Goal: Task Accomplishment & Management: Complete application form

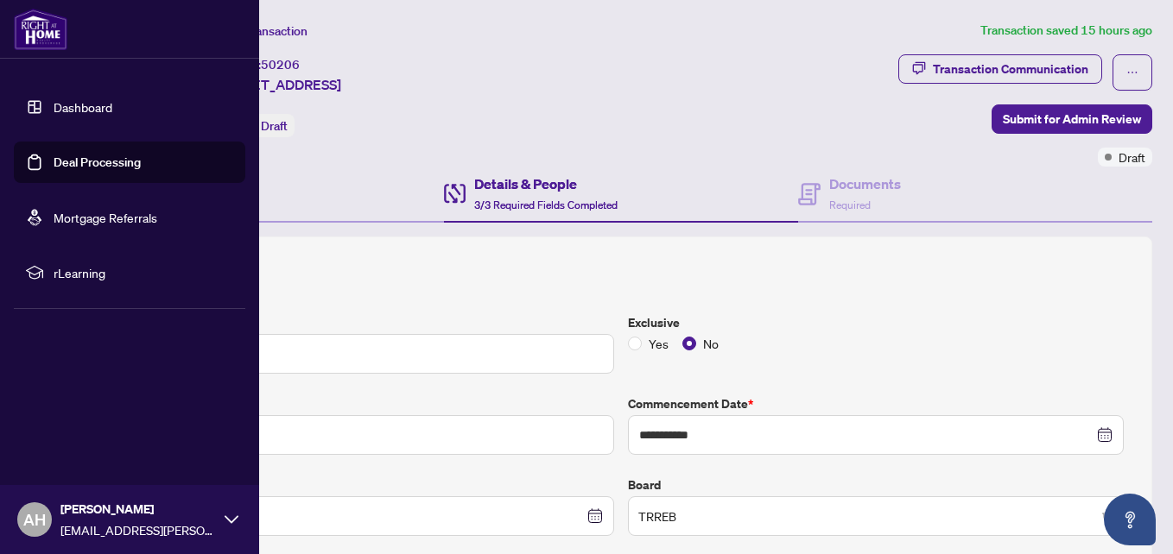
scroll to position [86, 0]
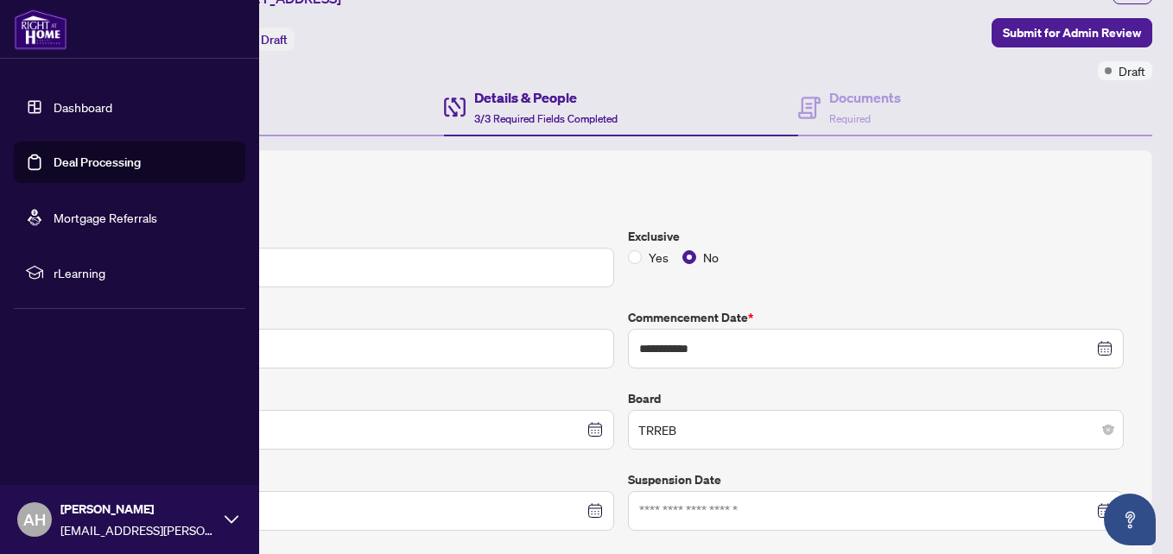
click at [54, 164] on link "Deal Processing" at bounding box center [97, 163] width 87 height 16
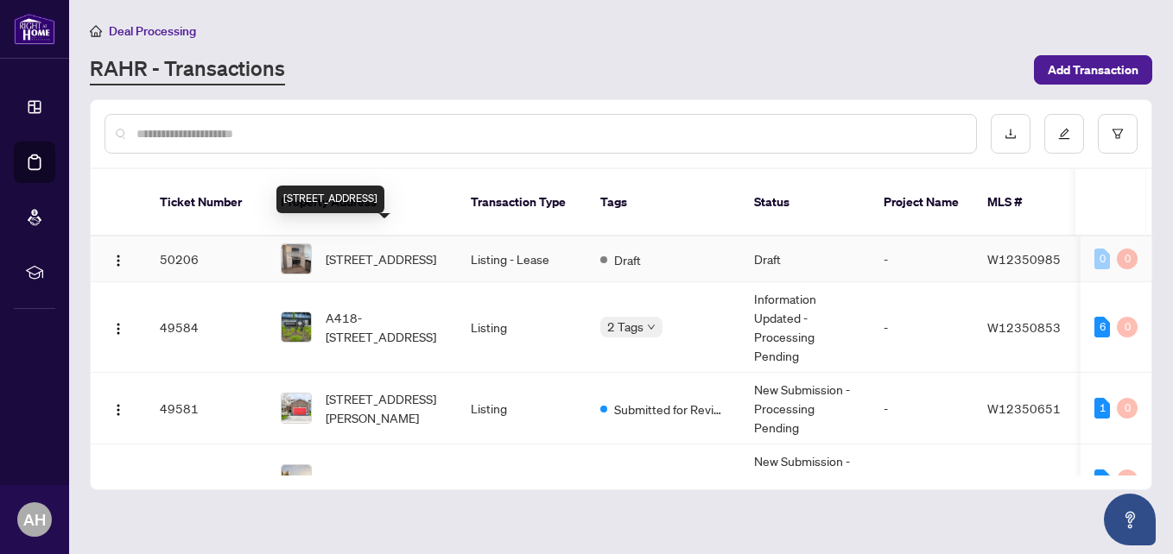
click at [399, 250] on span "[STREET_ADDRESS]" at bounding box center [381, 259] width 111 height 19
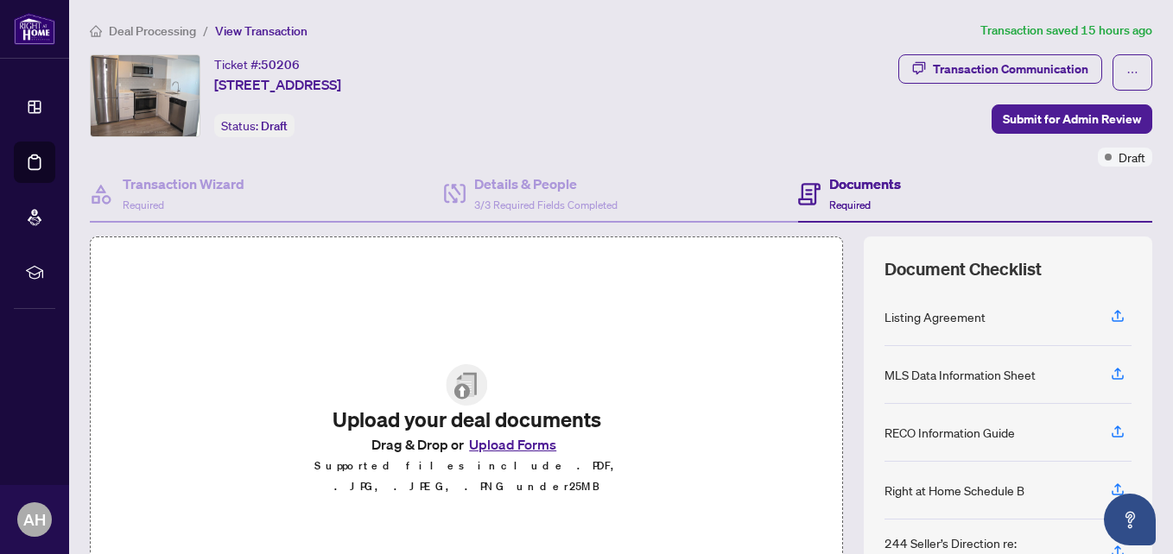
click at [491, 453] on button "Upload Forms" at bounding box center [513, 444] width 98 height 22
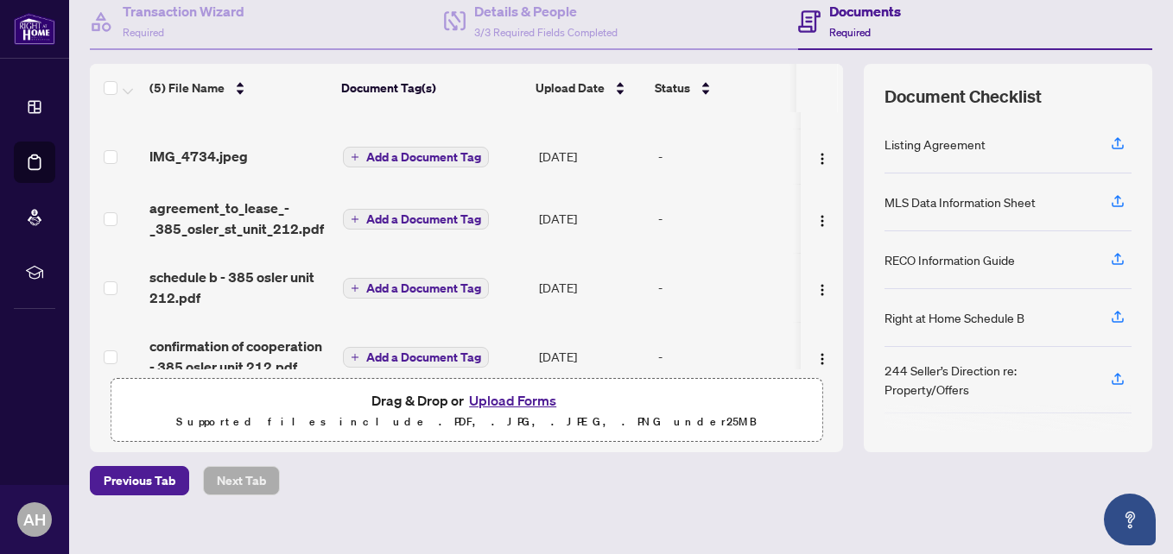
scroll to position [66, 0]
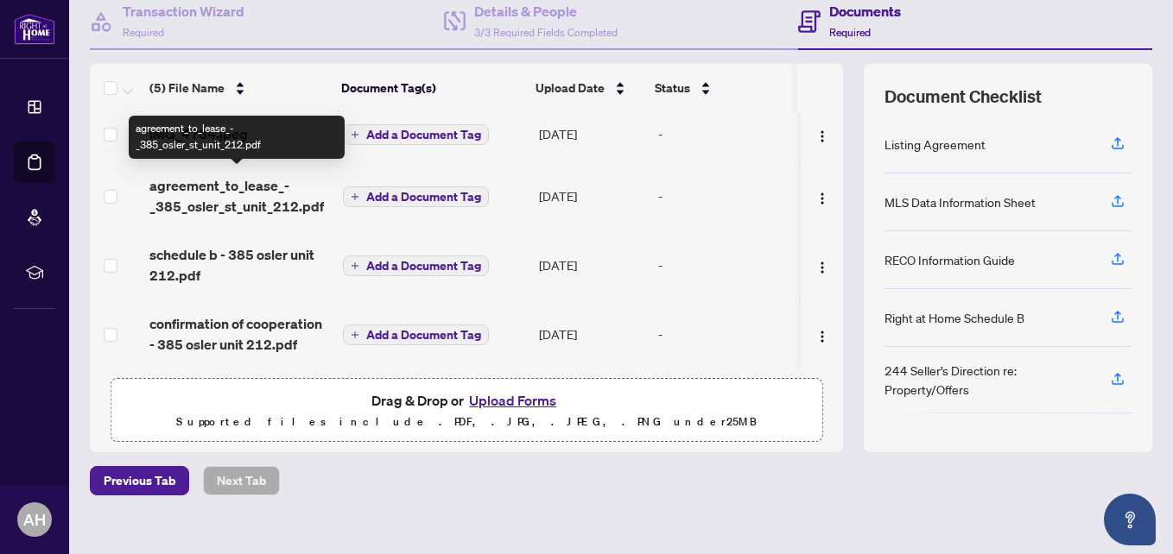
click at [187, 181] on span "agreement_to_lease_-_385_osler_st_unit_212.pdf" at bounding box center [239, 195] width 180 height 41
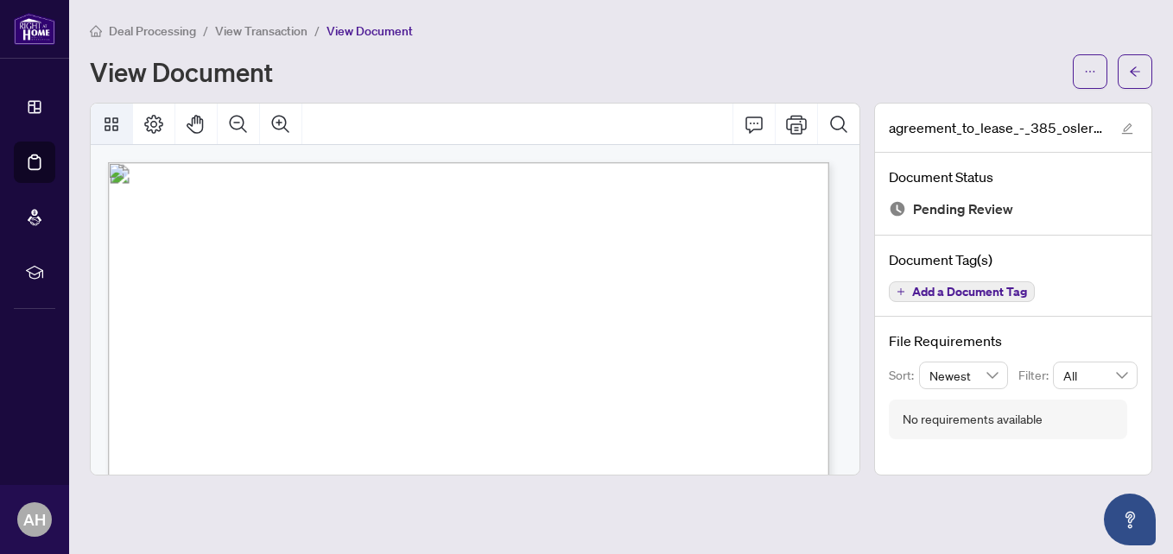
click at [116, 123] on icon "Thumbnails" at bounding box center [111, 124] width 21 height 21
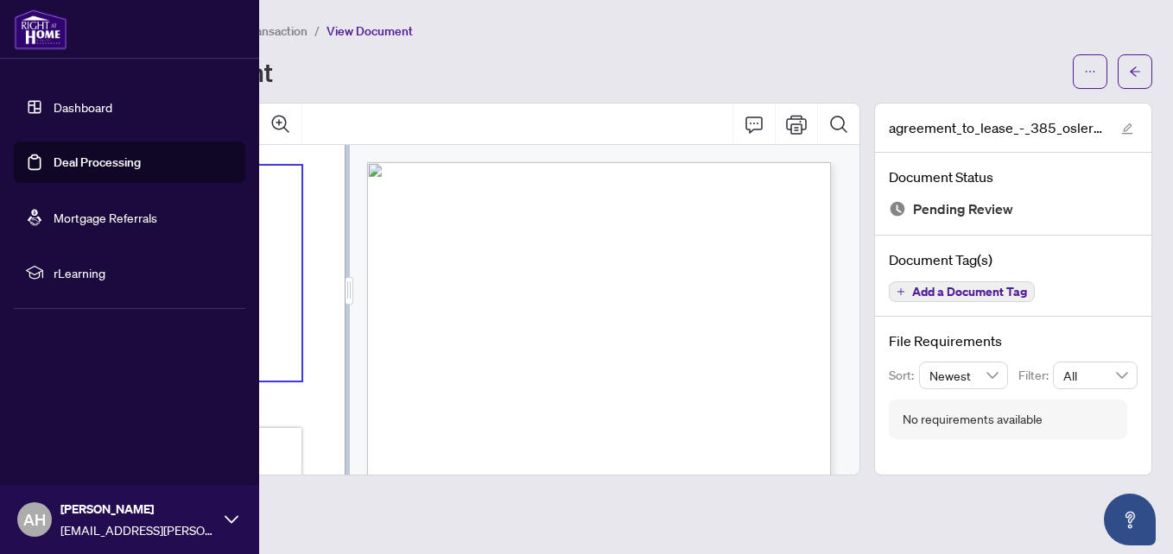
drag, startPoint x: 42, startPoint y: 161, endPoint x: 72, endPoint y: 161, distance: 29.4
click at [54, 161] on link "Deal Processing" at bounding box center [97, 163] width 87 height 16
click at [72, 161] on link "Deal Processing" at bounding box center [97, 163] width 87 height 16
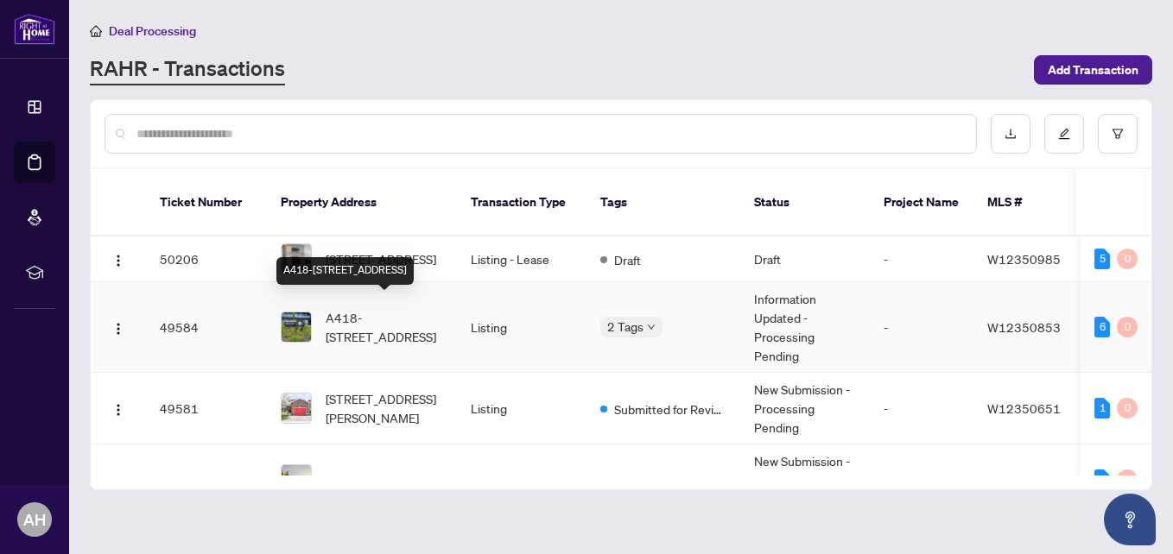
click at [397, 308] on span "A418-[STREET_ADDRESS]" at bounding box center [384, 327] width 117 height 38
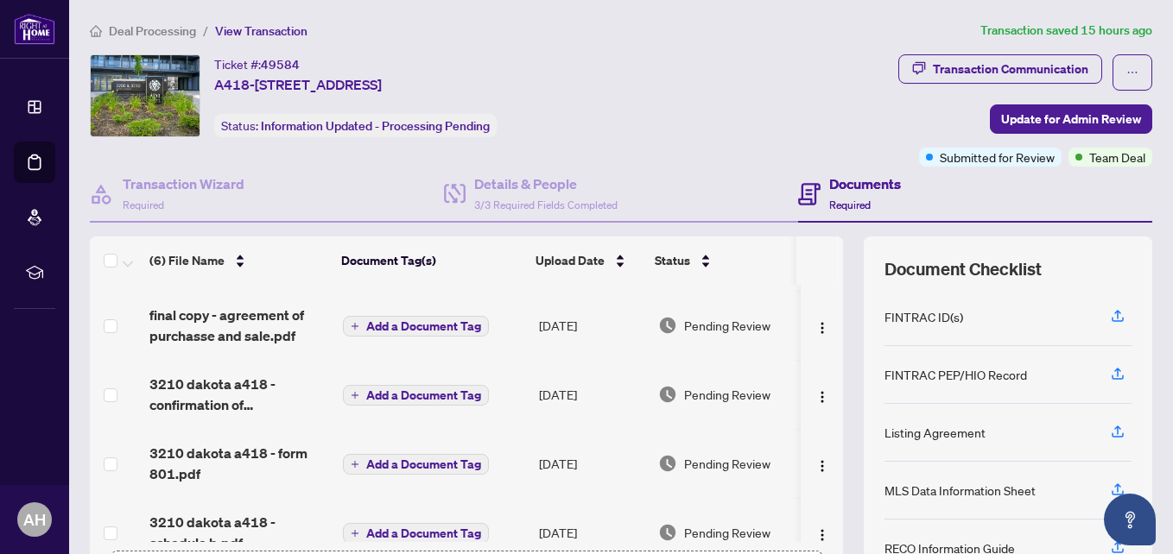
scroll to position [86, 0]
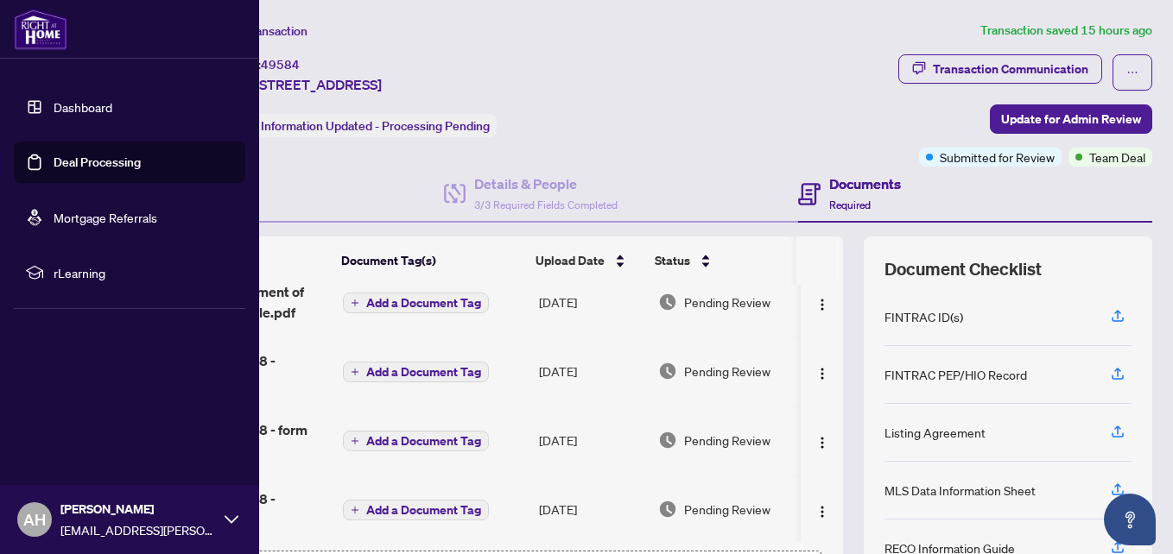
click at [54, 158] on link "Deal Processing" at bounding box center [97, 163] width 87 height 16
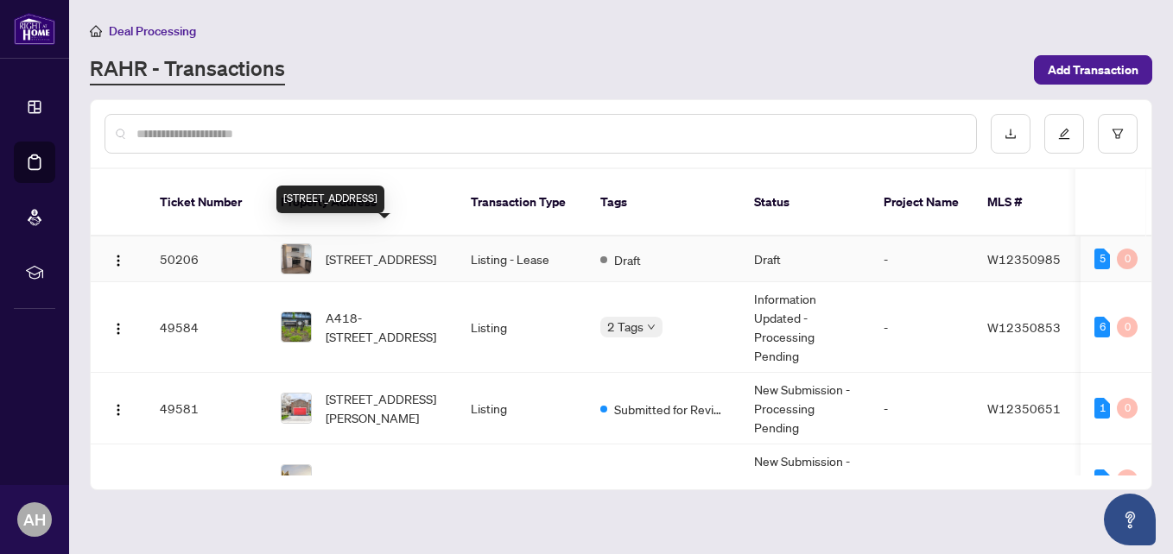
click at [395, 250] on span "[STREET_ADDRESS]" at bounding box center [381, 259] width 111 height 19
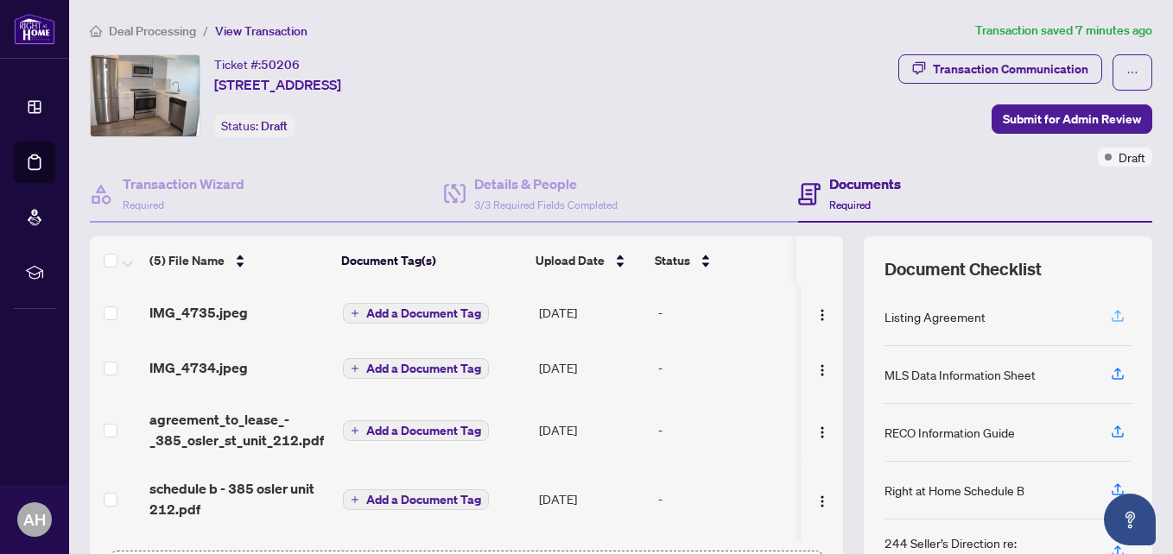
click at [1110, 314] on icon "button" at bounding box center [1118, 316] width 16 height 16
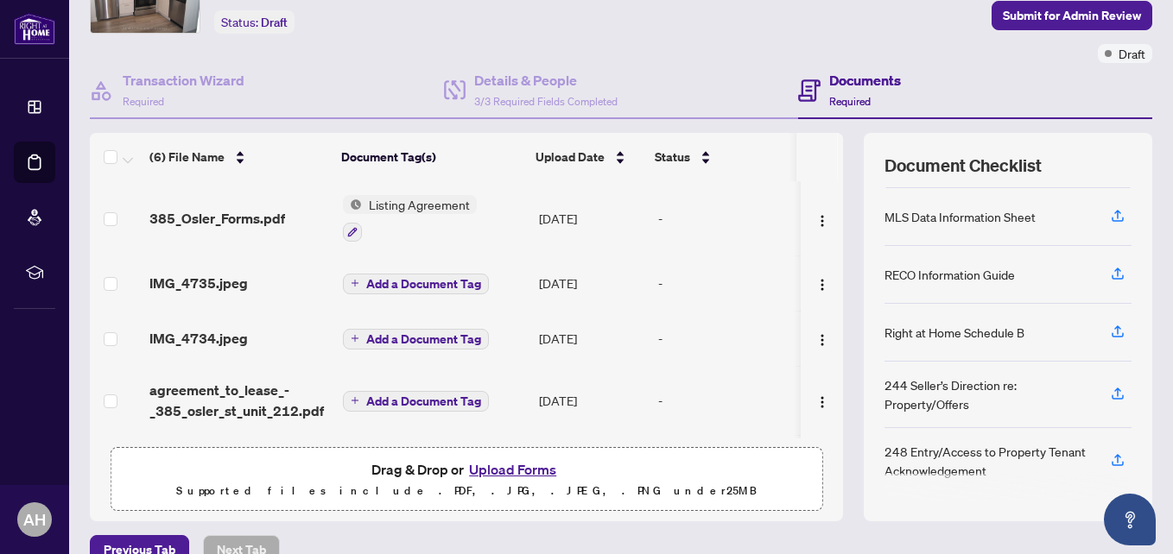
scroll to position [22, 0]
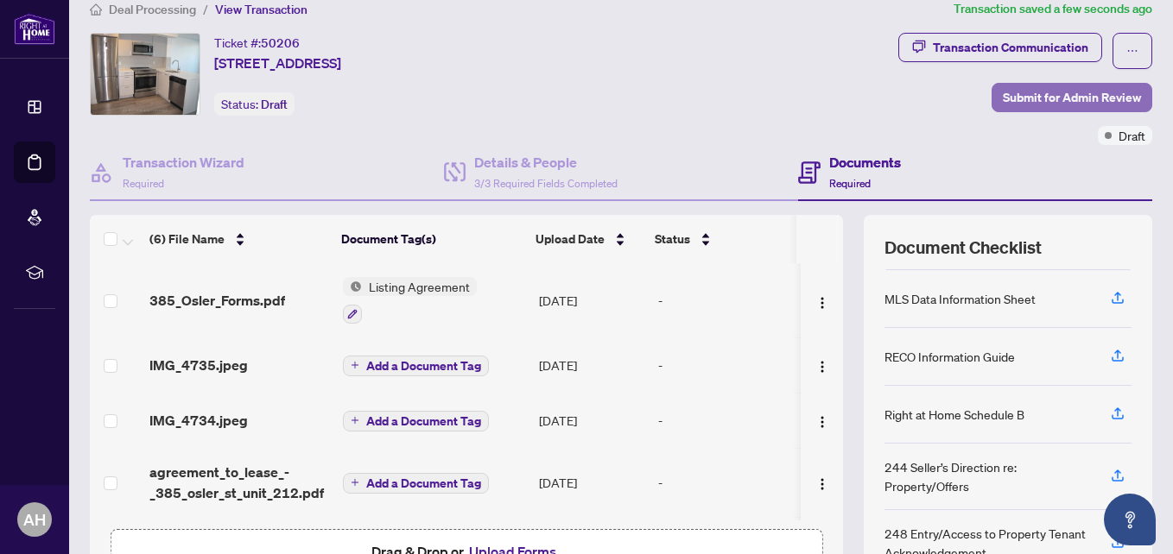
click at [1048, 94] on span "Submit for Admin Review" at bounding box center [1071, 98] width 138 height 28
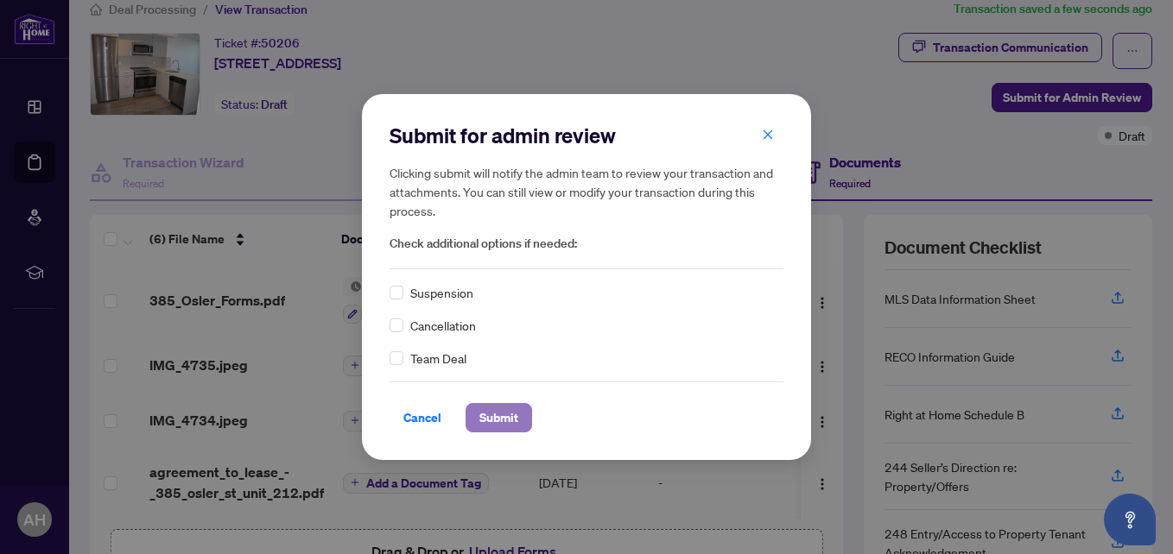
click at [488, 420] on span "Submit" at bounding box center [498, 418] width 39 height 28
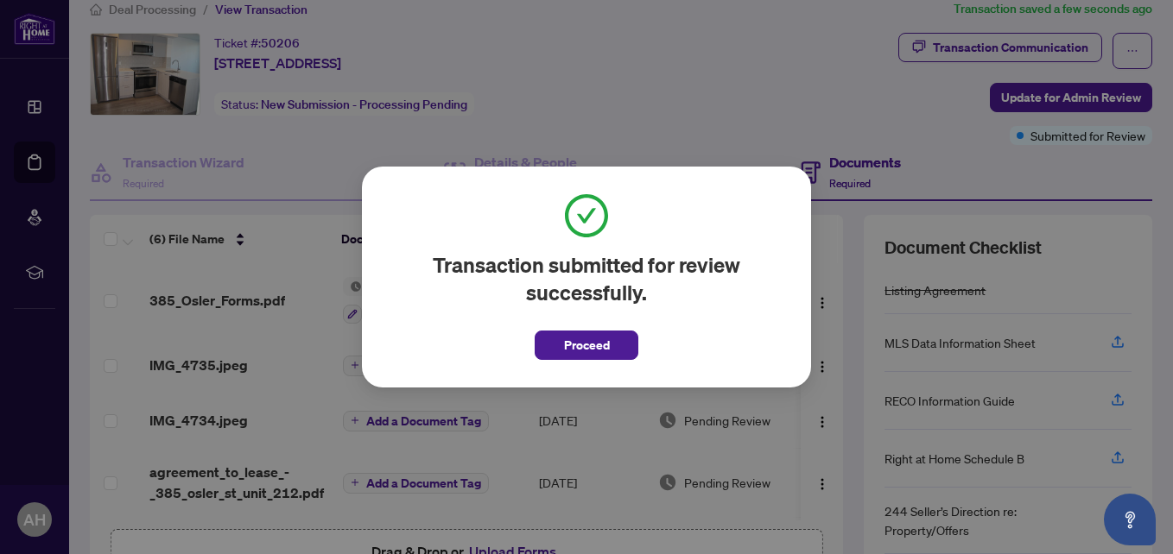
click at [611, 66] on div "Transaction submitted for review successfully. Proceed Cancel OK" at bounding box center [586, 277] width 1173 height 554
click at [587, 335] on span "Proceed" at bounding box center [587, 346] width 46 height 28
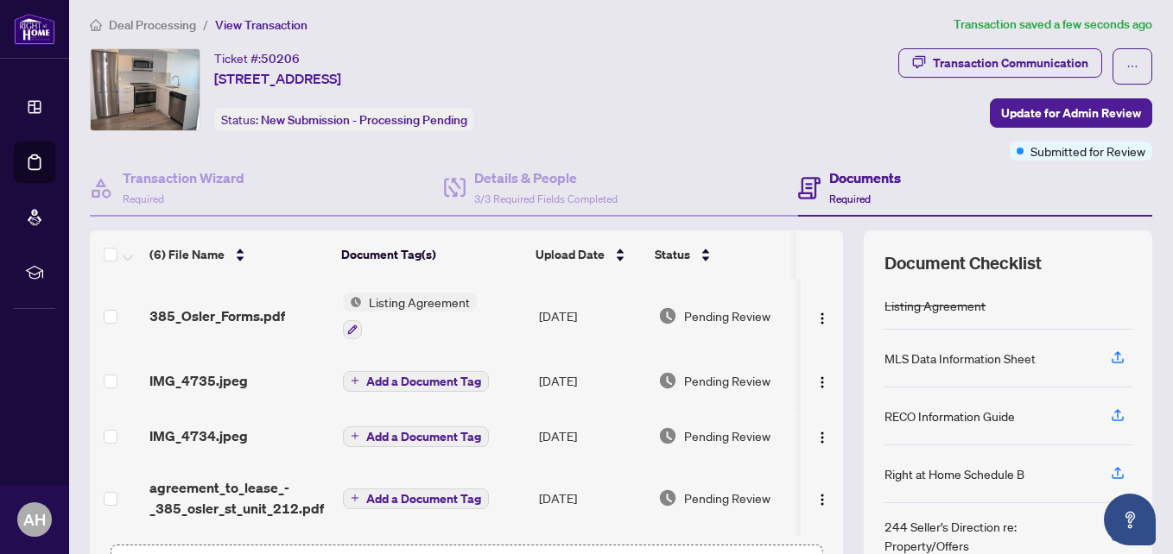
scroll to position [0, 0]
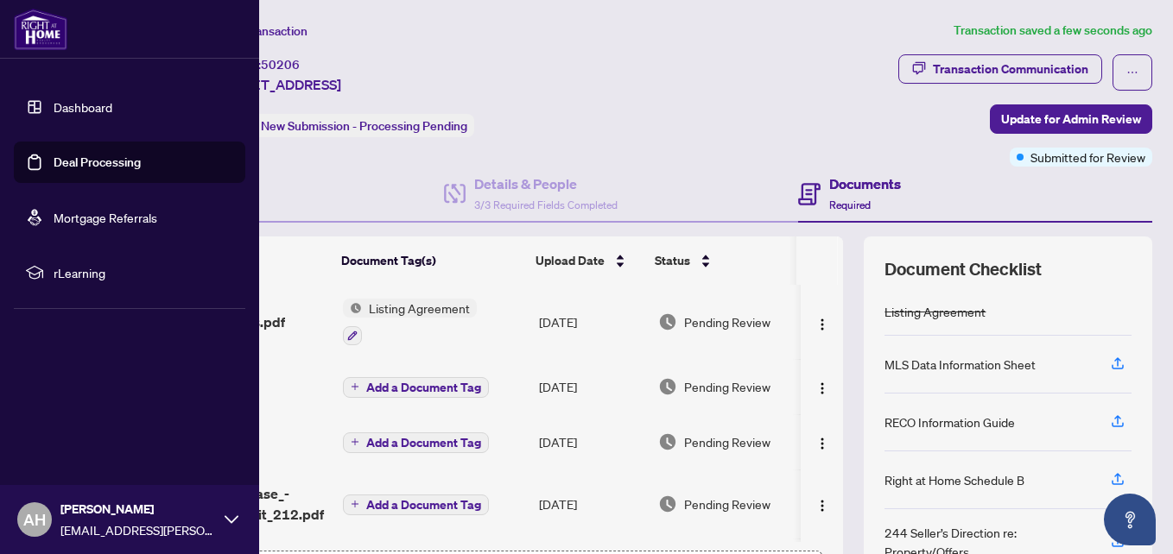
click at [55, 155] on link "Deal Processing" at bounding box center [97, 163] width 87 height 16
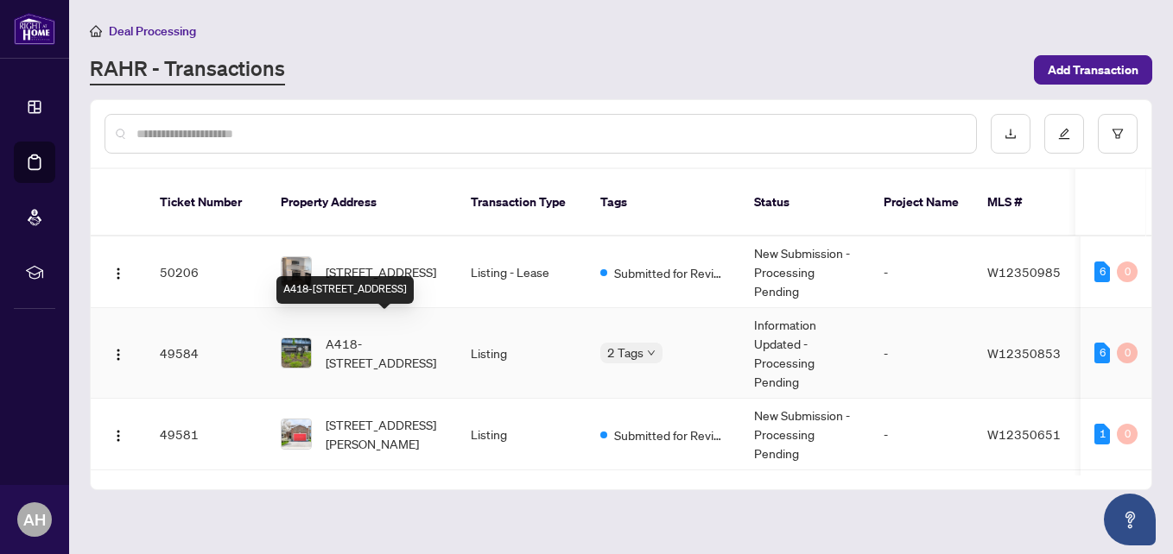
click at [396, 334] on span "A418-[STREET_ADDRESS]" at bounding box center [384, 353] width 117 height 38
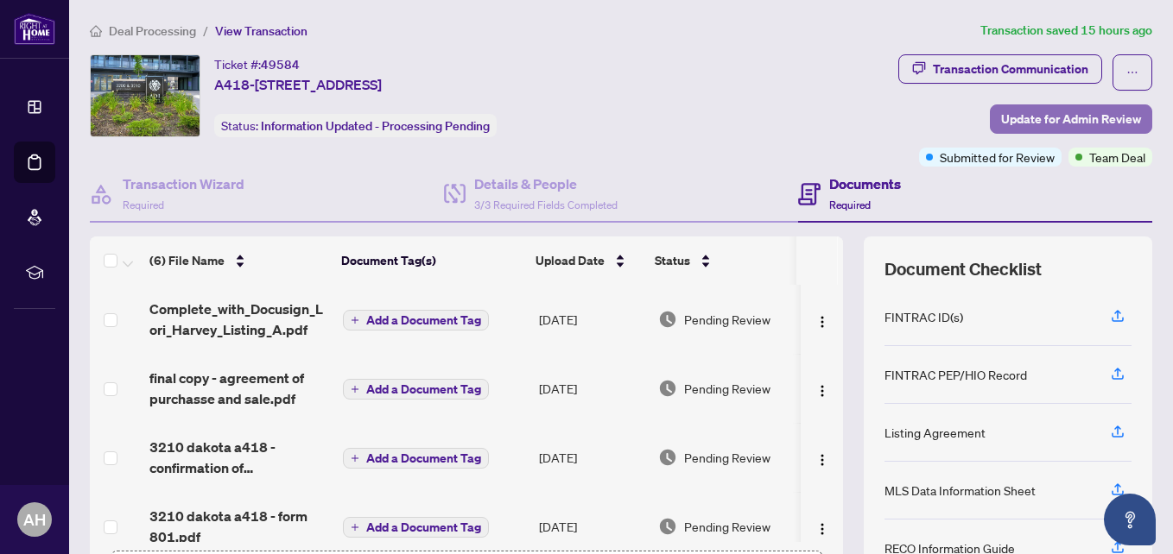
click at [1031, 111] on span "Update for Admin Review" at bounding box center [1071, 119] width 140 height 28
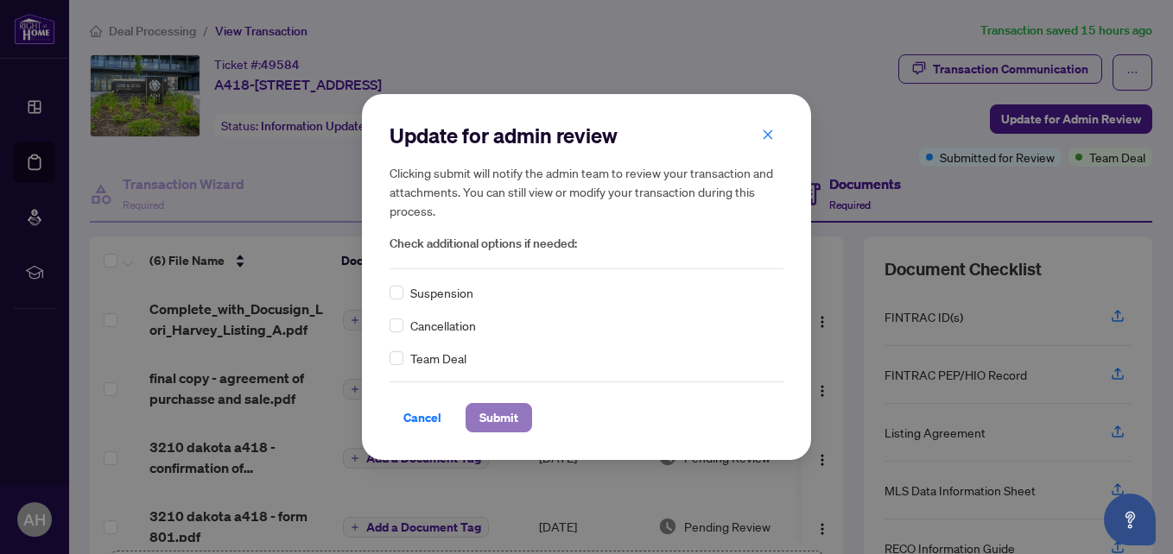
click at [499, 410] on span "Submit" at bounding box center [498, 418] width 39 height 28
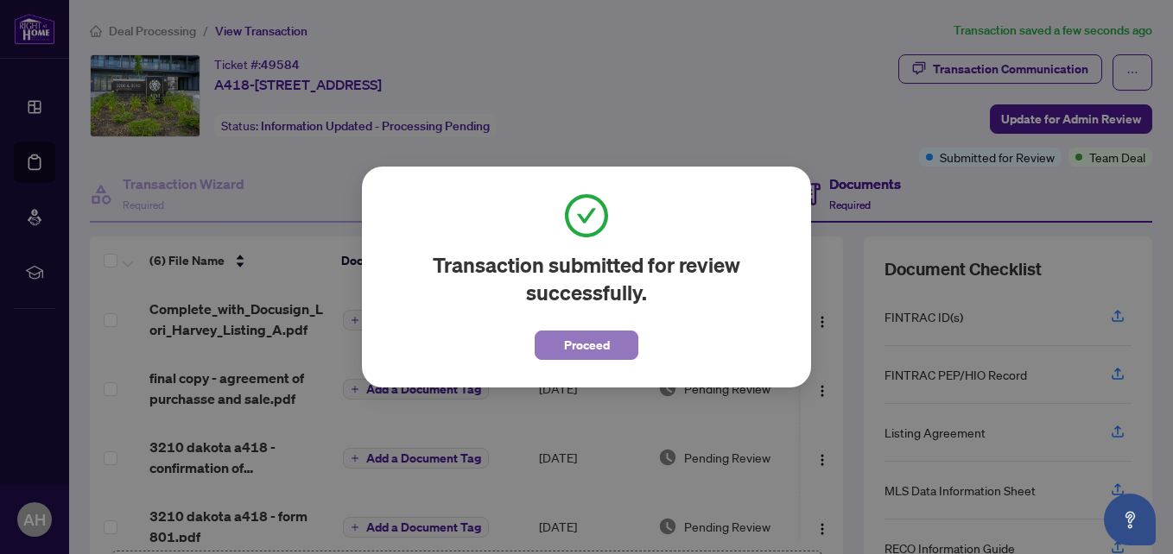
click at [595, 340] on span "Proceed" at bounding box center [587, 346] width 46 height 28
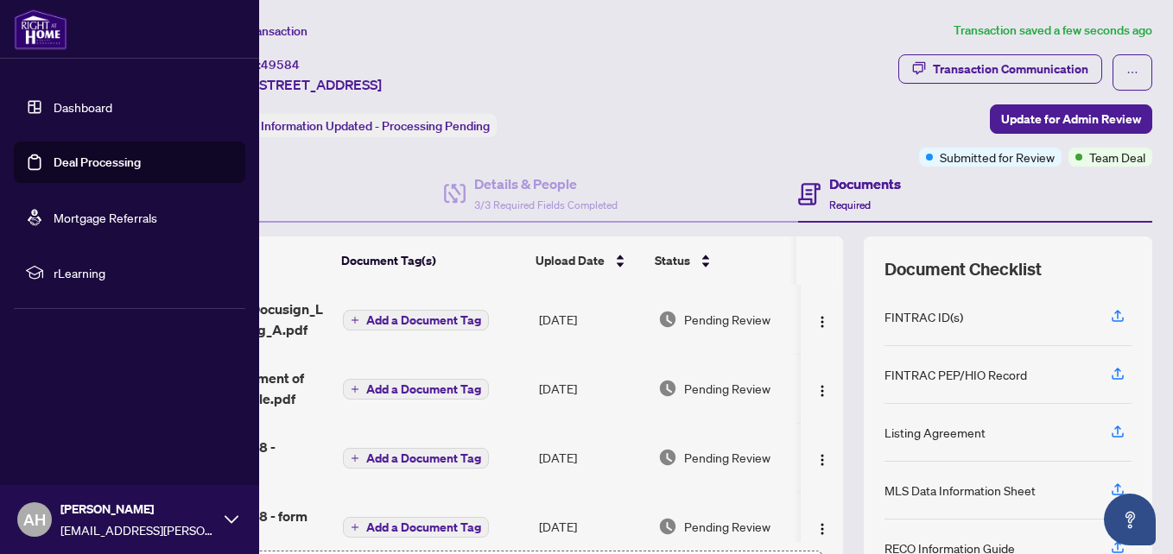
click at [79, 167] on link "Deal Processing" at bounding box center [97, 163] width 87 height 16
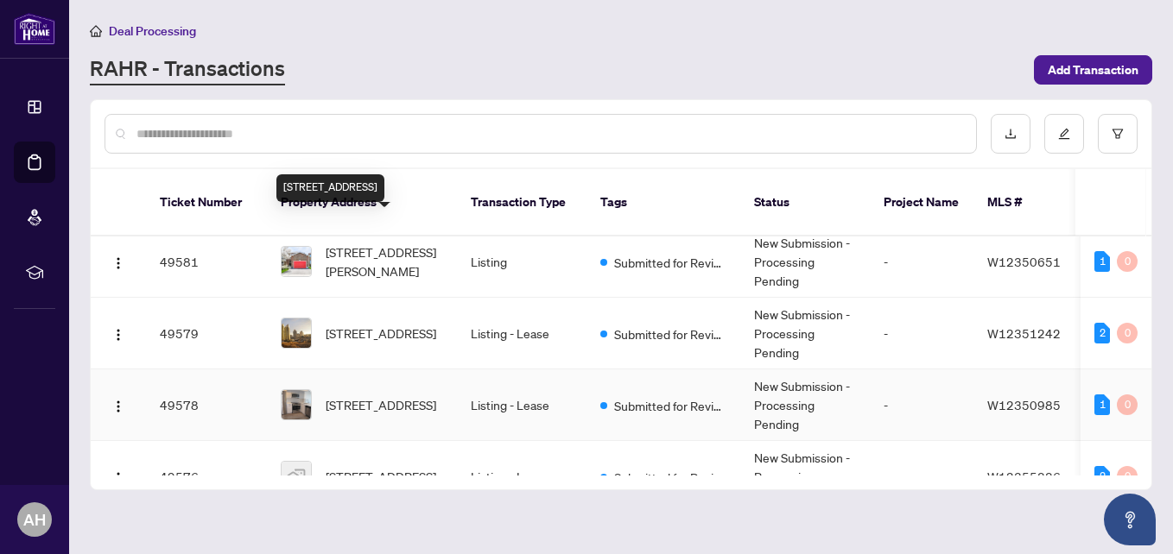
scroll to position [259, 0]
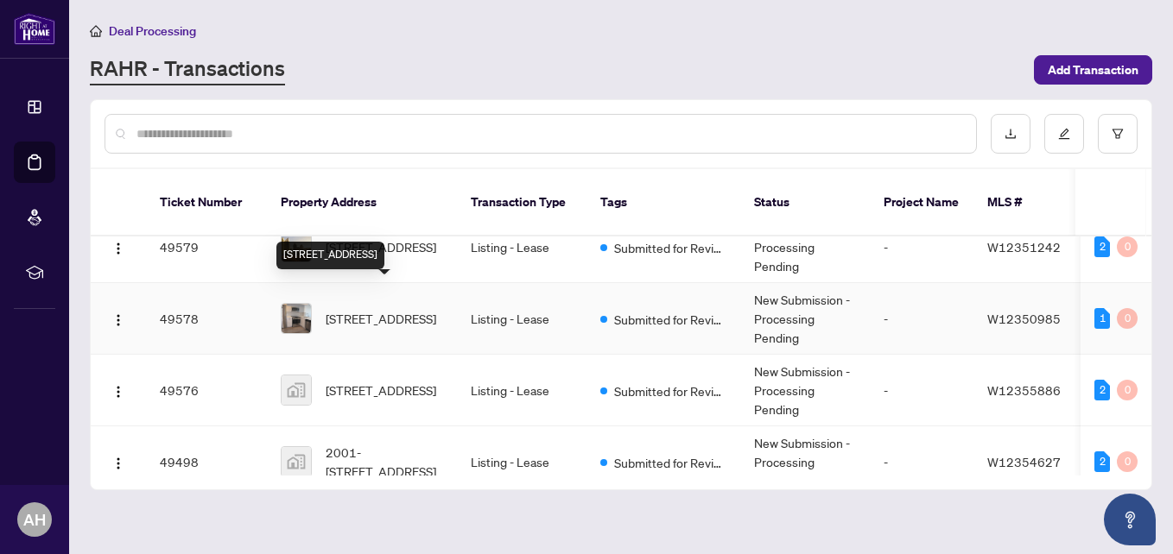
click at [365, 309] on span "[STREET_ADDRESS]" at bounding box center [381, 318] width 111 height 19
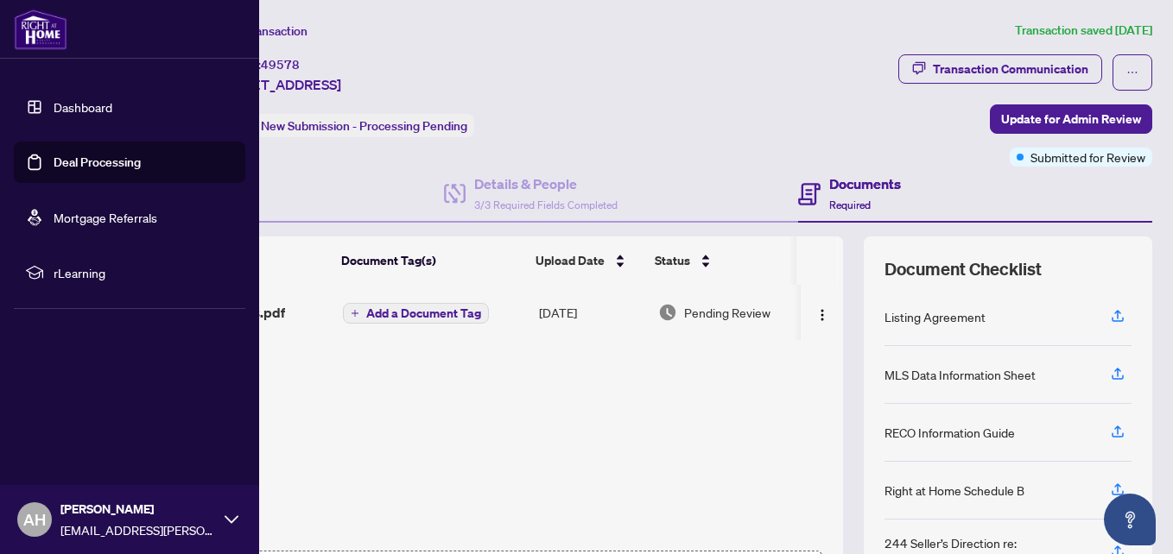
click at [72, 103] on link "Dashboard" at bounding box center [83, 107] width 59 height 16
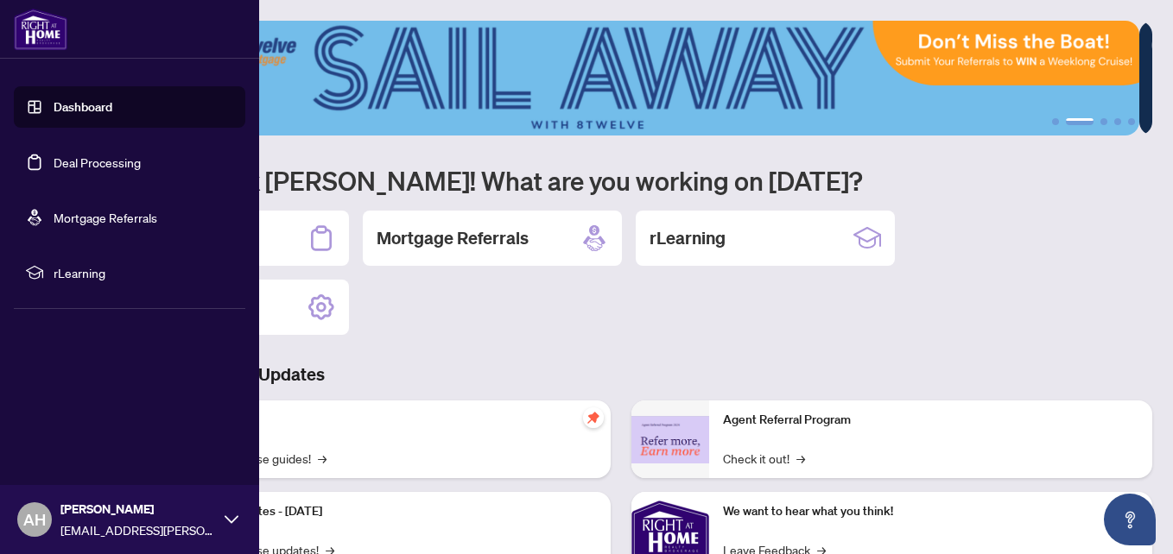
click at [59, 161] on link "Deal Processing" at bounding box center [97, 163] width 87 height 16
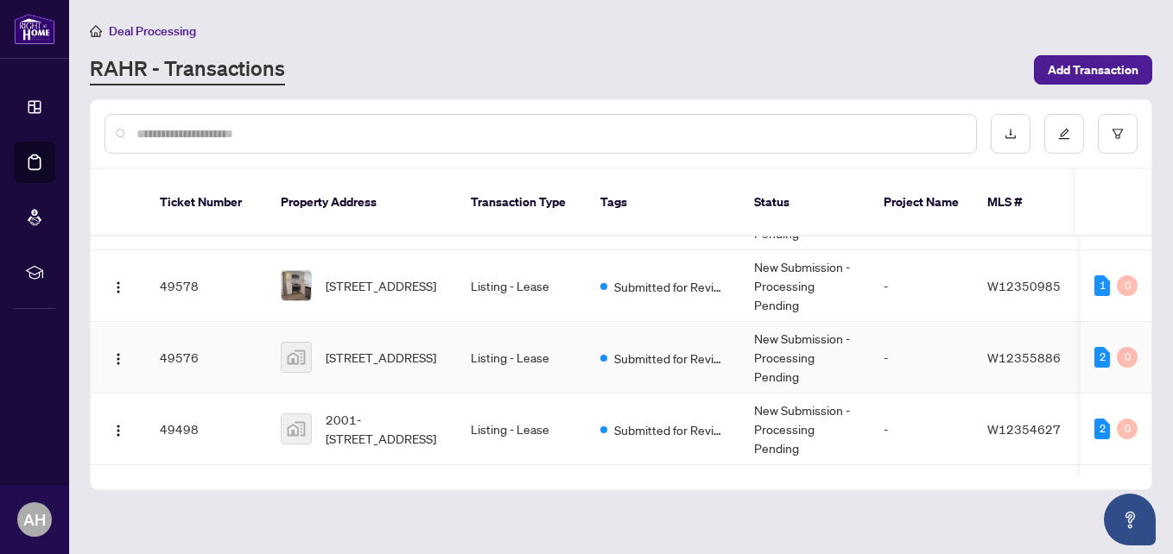
scroll to position [259, 0]
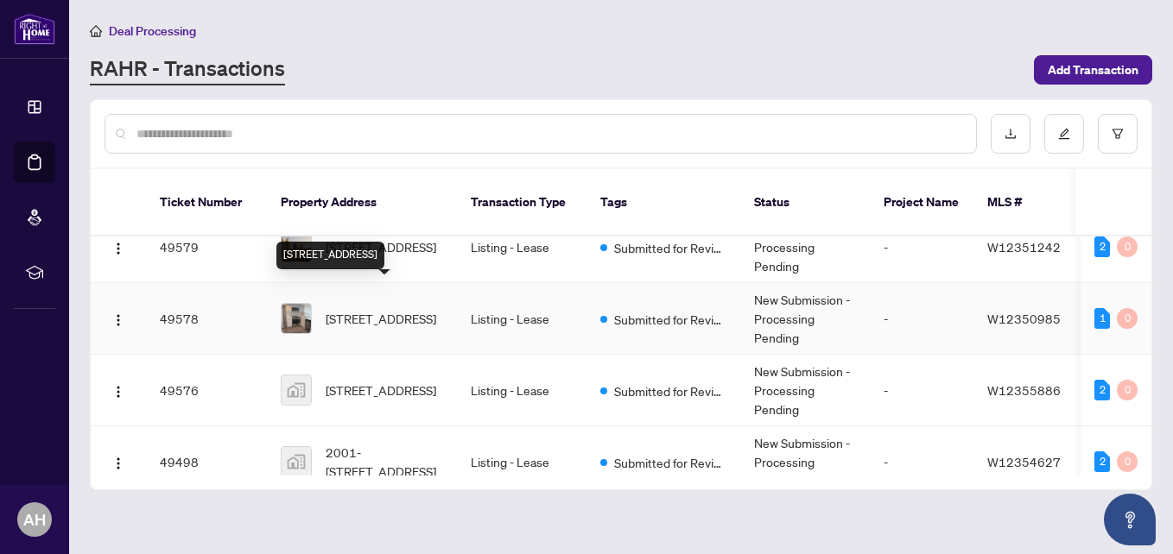
click at [368, 309] on span "[STREET_ADDRESS]" at bounding box center [381, 318] width 111 height 19
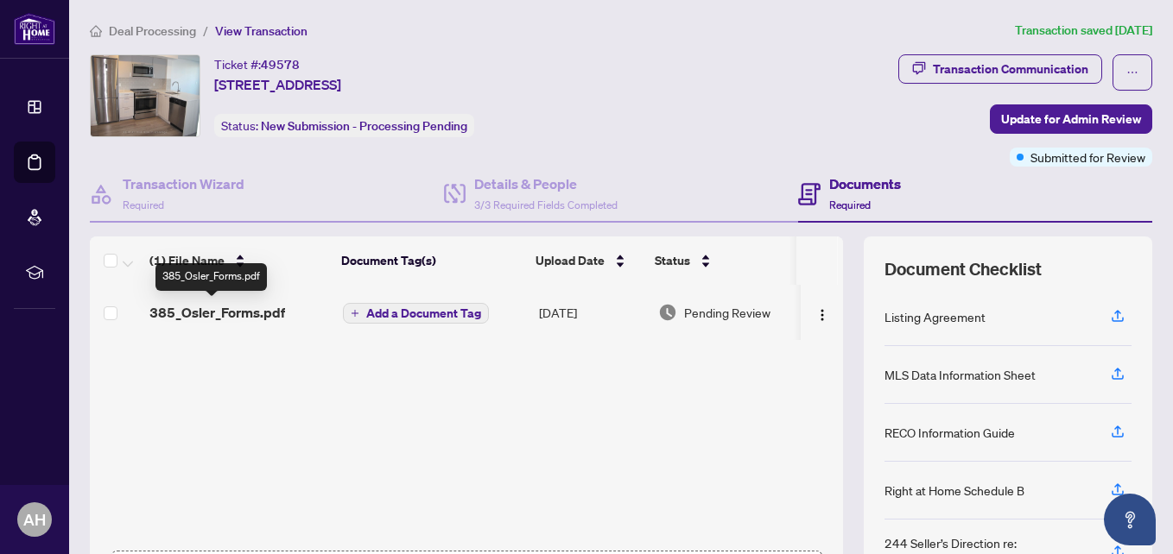
click at [264, 306] on span "385_Osler_Forms.pdf" at bounding box center [217, 312] width 136 height 21
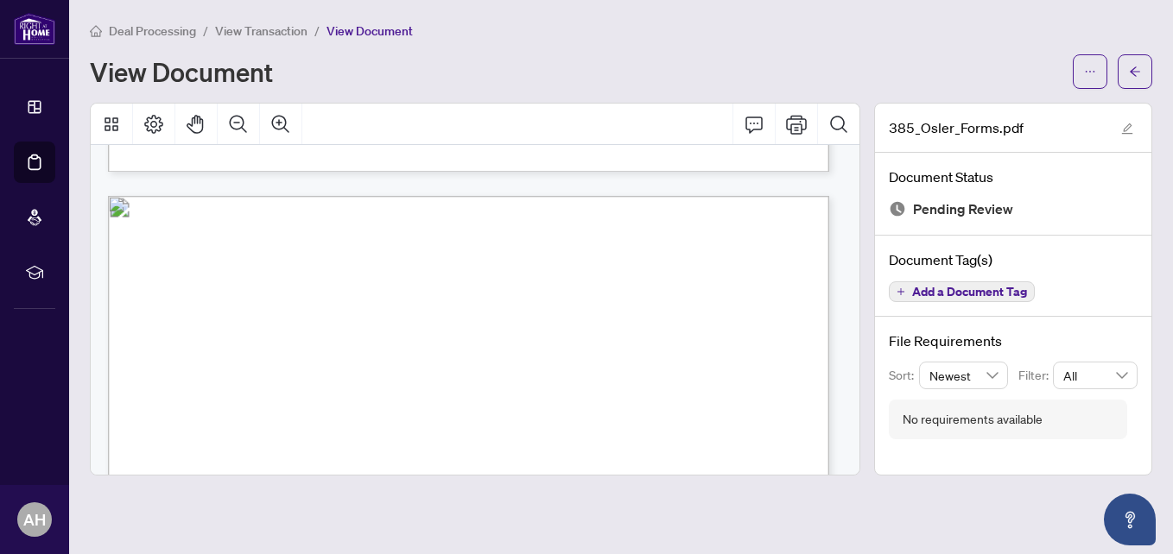
scroll to position [26738, 0]
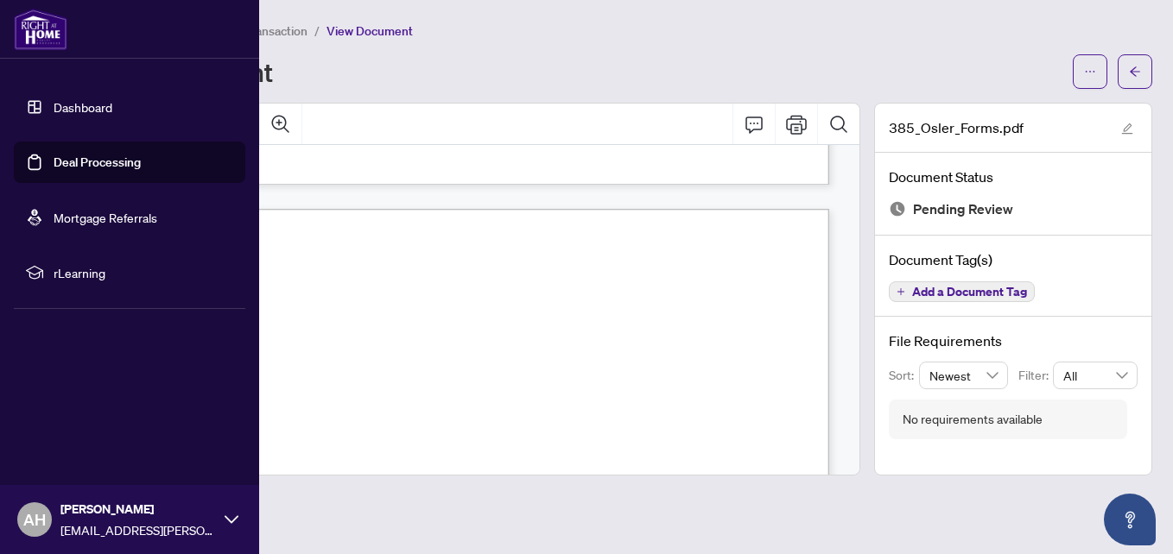
click at [73, 161] on link "Deal Processing" at bounding box center [97, 163] width 87 height 16
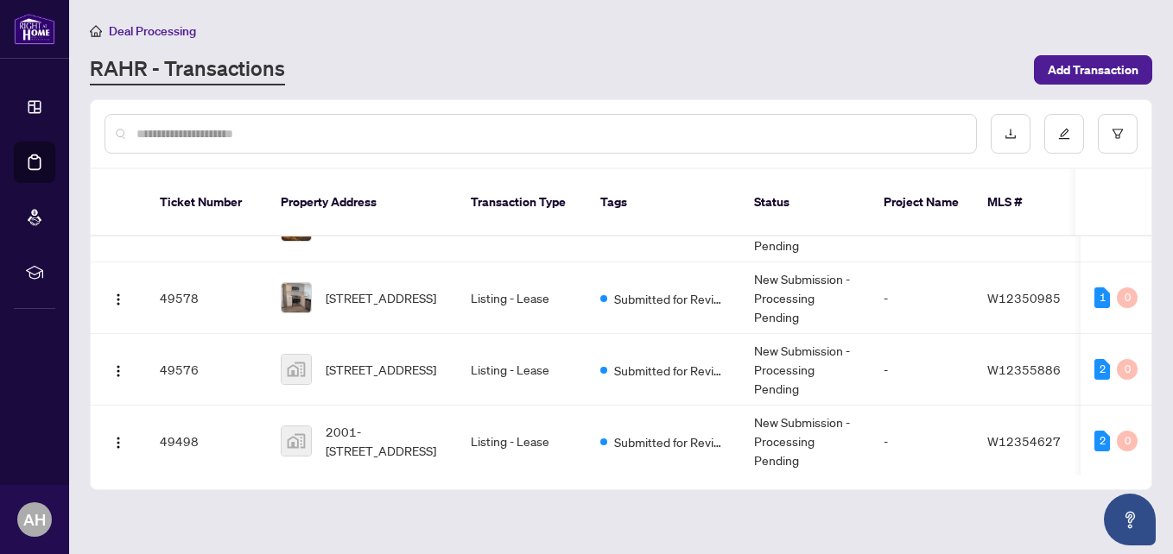
scroll to position [171, 0]
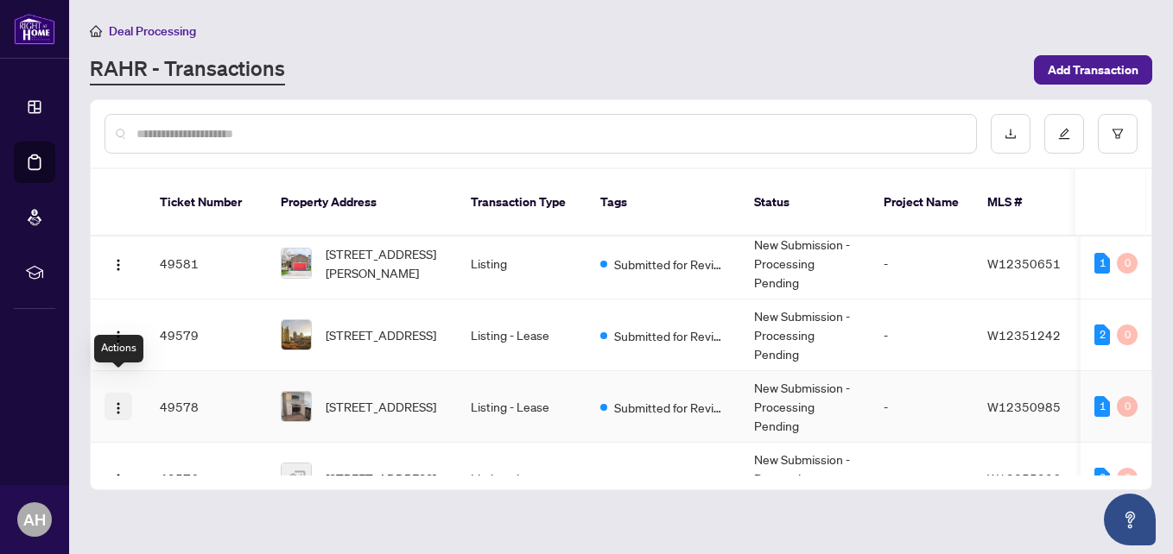
click at [120, 401] on img "button" at bounding box center [118, 408] width 14 height 14
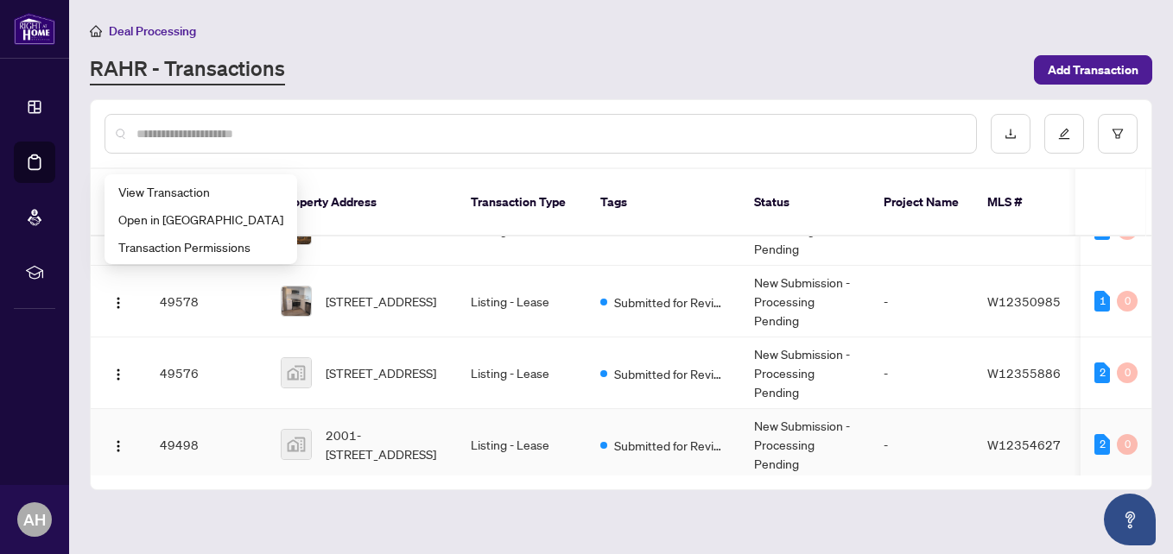
scroll to position [257, 0]
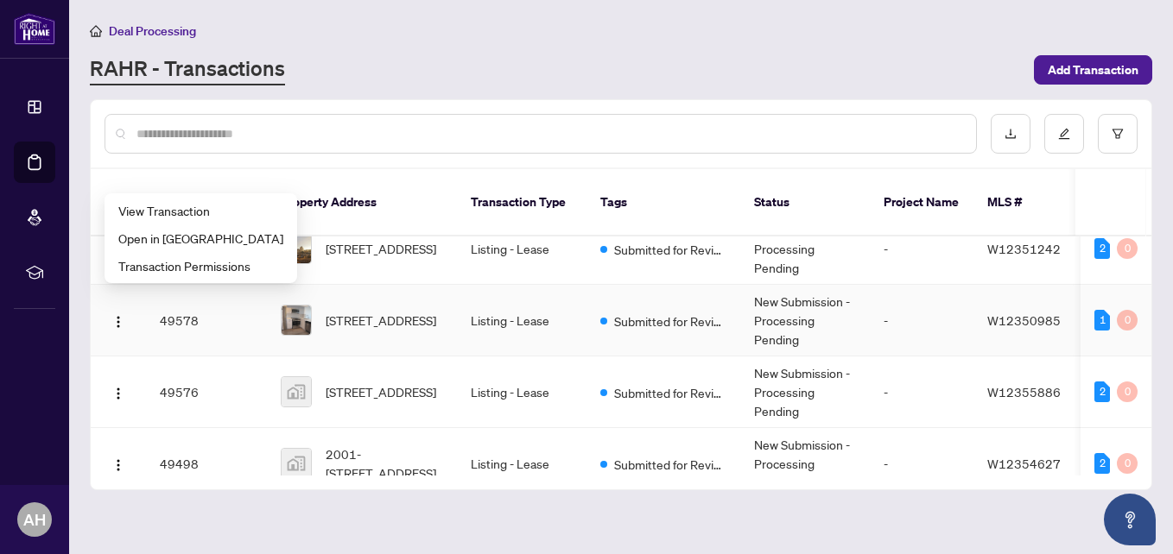
click at [233, 302] on td "49578" at bounding box center [206, 321] width 121 height 72
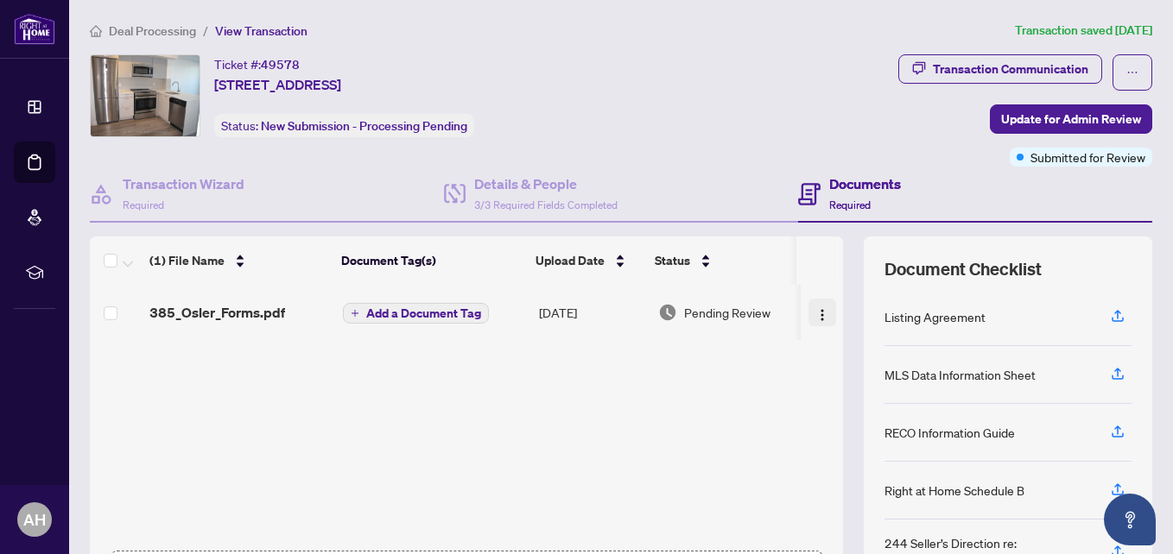
click at [815, 313] on img "button" at bounding box center [822, 315] width 14 height 14
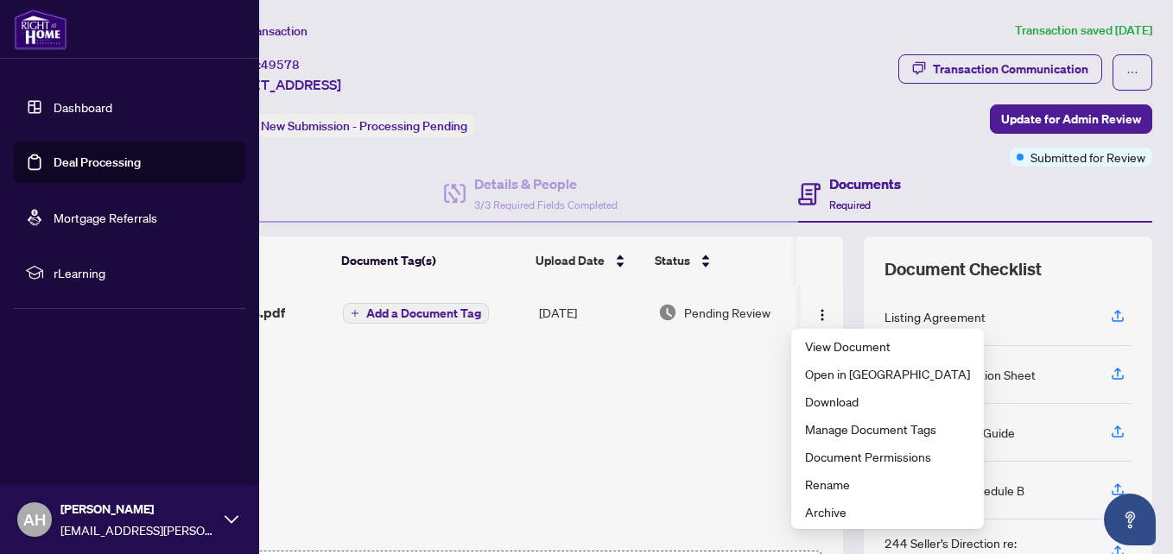
click at [81, 104] on link "Dashboard" at bounding box center [83, 107] width 59 height 16
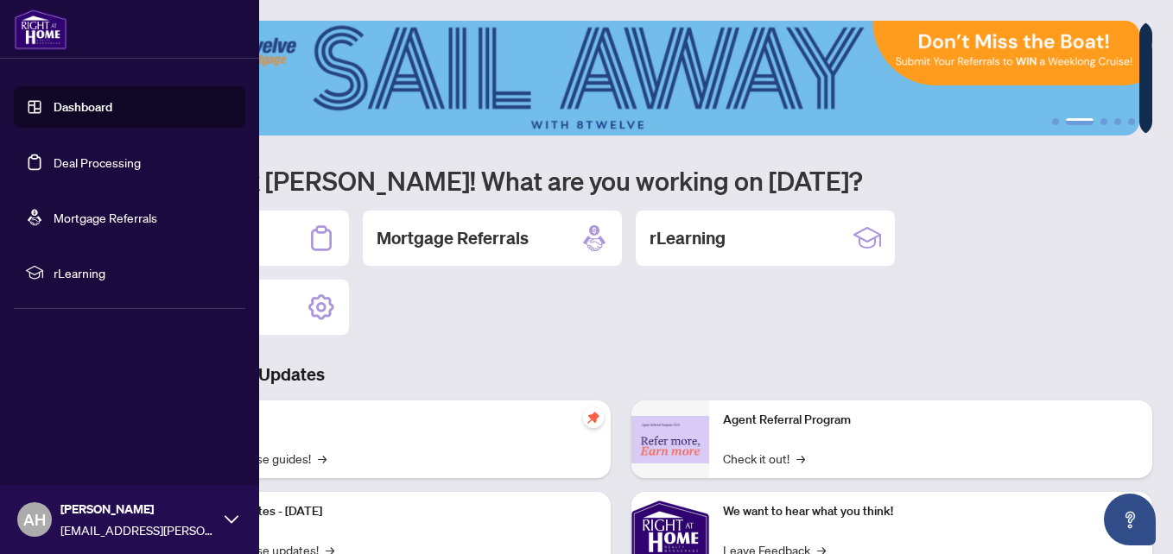
click at [66, 166] on link "Deal Processing" at bounding box center [97, 163] width 87 height 16
